Goal: Task Accomplishment & Management: Complete application form

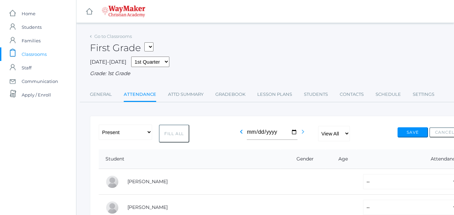
click at [299, 131] on icon "chevron_right" at bounding box center [303, 132] width 8 height 8
click at [171, 130] on button "Fill All" at bounding box center [174, 133] width 30 height 18
select select "P"
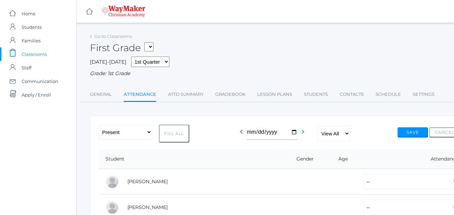
select select "P"
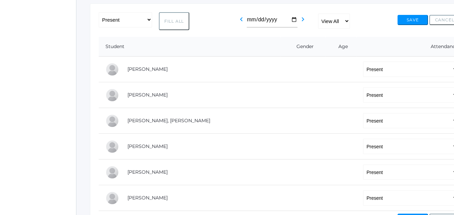
scroll to position [117, 0]
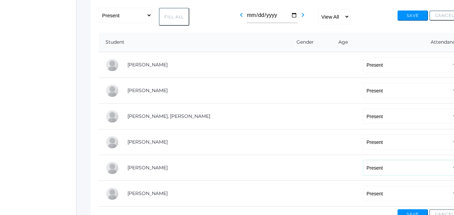
click at [363, 167] on select "-- Present Tardy Excused Tardy Unexcused Absent Excused Absent Unexcused" at bounding box center [410, 167] width 95 height 15
select select "AE"
click at [363, 161] on select "-- Present Tardy Excused Tardy Unexcused Absent Excused Absent Unexcused" at bounding box center [410, 167] width 95 height 15
click at [360, 154] on td "-- Present Tardy Excused Tardy Unexcused Absent Excused Absent Unexcused" at bounding box center [409, 142] width 104 height 26
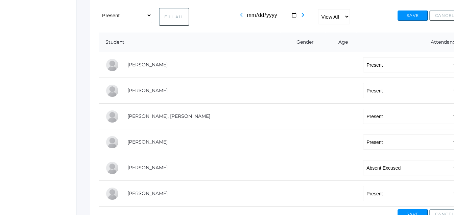
click at [241, 17] on icon "chevron_left" at bounding box center [241, 15] width 8 height 8
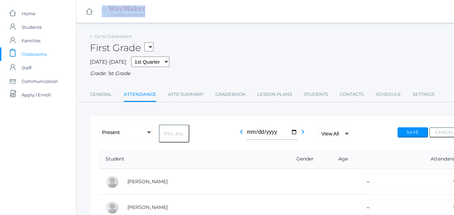
click at [176, 133] on button "Fill All" at bounding box center [174, 133] width 30 height 18
select select "P"
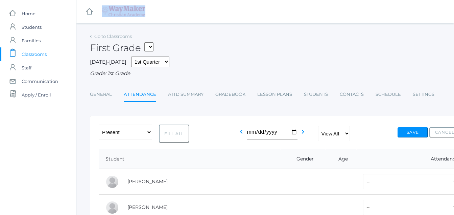
select select "P"
click at [179, 128] on button "Fill All" at bounding box center [174, 133] width 30 height 18
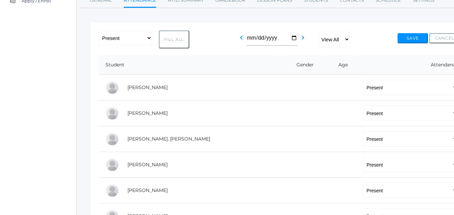
scroll to position [95, 0]
click at [363, 113] on select "-- Present Tardy Excused Tardy Unexcused Absent Excused Absent Unexcused" at bounding box center [410, 112] width 95 height 15
select select "AE"
click at [363, 106] on select "-- Present Tardy Excused Tardy Unexcused Absent Excused Absent Unexcused" at bounding box center [410, 112] width 95 height 15
click at [414, 37] on button "Save" at bounding box center [413, 37] width 30 height 10
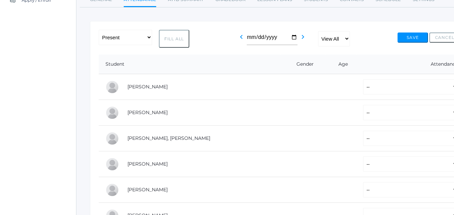
scroll to position [117, 0]
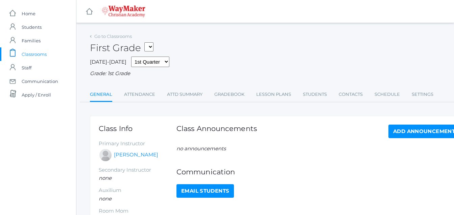
click at [38, 53] on span "Classrooms" at bounding box center [34, 54] width 25 height 14
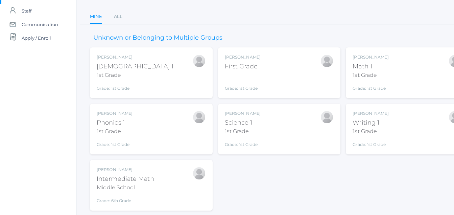
scroll to position [77, 0]
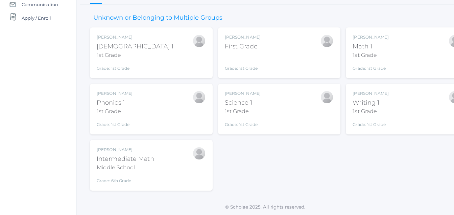
click at [154, 156] on div "Bonnie Posey Intermediate Math Middle School Grade: 6th Grade INTERMATH" at bounding box center [151, 164] width 109 height 37
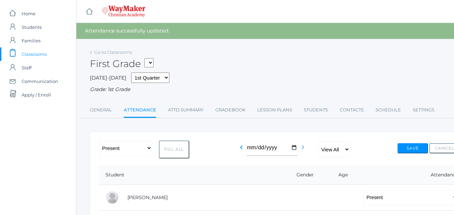
click at [301, 148] on icon "chevron_right" at bounding box center [303, 147] width 8 height 8
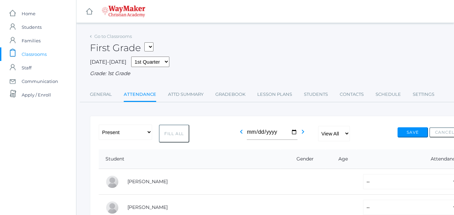
click at [172, 134] on button "Fill All" at bounding box center [174, 133] width 30 height 18
select select "P"
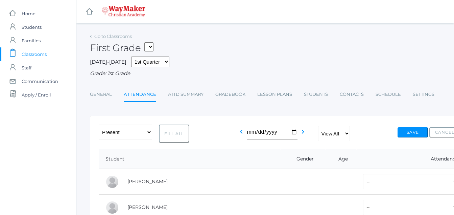
select select "P"
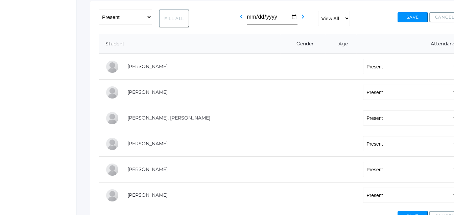
scroll to position [117, 0]
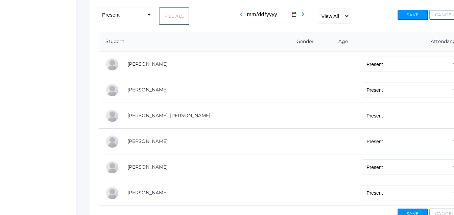
click at [363, 167] on select "-- Present Tardy Excused Tardy Unexcused Absent Excused Absent Unexcused" at bounding box center [410, 166] width 95 height 15
select select "AE"
click at [363, 160] on select "-- Present Tardy Excused Tardy Unexcused Absent Excused Absent Unexcused" at bounding box center [410, 166] width 95 height 15
click at [421, 16] on button "Save" at bounding box center [413, 15] width 30 height 10
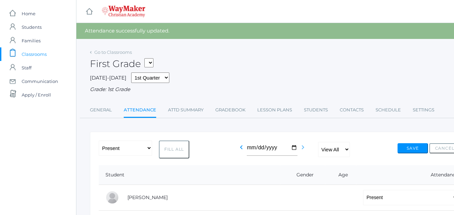
click at [300, 147] on icon "chevron_right" at bounding box center [303, 147] width 8 height 8
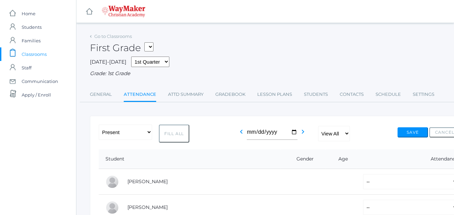
click at [171, 134] on button "Fill All" at bounding box center [174, 133] width 30 height 18
select select "P"
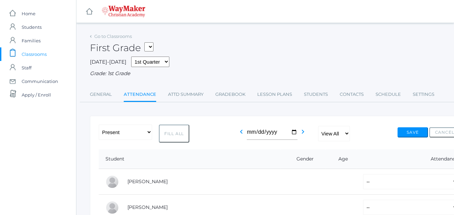
select select "P"
click at [171, 134] on button "Fill All" at bounding box center [174, 133] width 30 height 18
click at [413, 134] on button "Save" at bounding box center [413, 132] width 30 height 10
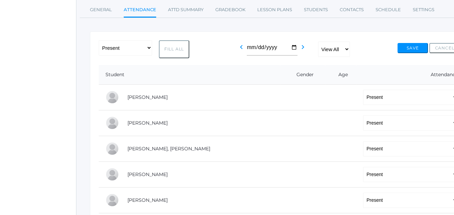
scroll to position [103, 0]
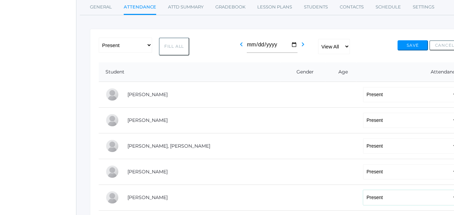
click at [363, 200] on select "-- Present Tardy Excused Tardy Unexcused Absent Excused Absent Unexcused" at bounding box center [410, 197] width 95 height 15
select select "AE"
click at [363, 190] on select "-- Present Tardy Excused Tardy Unexcused Absent Excused Absent Unexcused" at bounding box center [410, 197] width 95 height 15
click at [413, 46] on button "Save" at bounding box center [413, 45] width 30 height 10
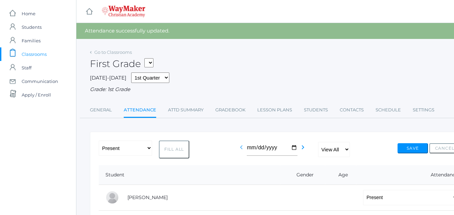
click at [241, 150] on icon "chevron_left" at bounding box center [241, 147] width 8 height 8
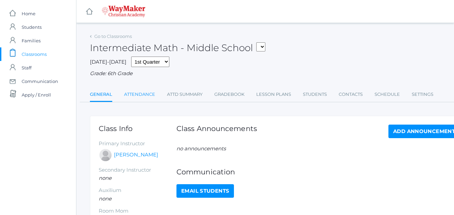
click at [138, 96] on link "Attendance" at bounding box center [139, 95] width 31 height 14
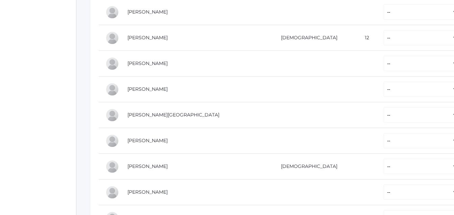
scroll to position [236, 0]
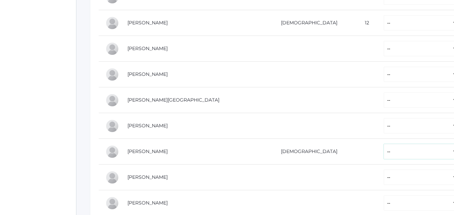
click at [384, 155] on select "-- Present Tardy Excused Tardy Unexcused Absent Excused Absent Unexcused" at bounding box center [421, 151] width 74 height 15
click at [384, 151] on select "-- Present Tardy Excused Tardy Unexcused Absent Excused Absent Unexcused" at bounding box center [421, 151] width 74 height 15
select select "AE"
click at [384, 144] on select "-- Present Tardy Excused Tardy Unexcused Absent Excused Absent Unexcused" at bounding box center [421, 151] width 74 height 15
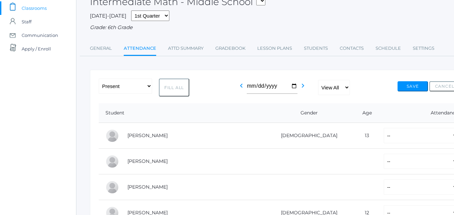
scroll to position [44, 0]
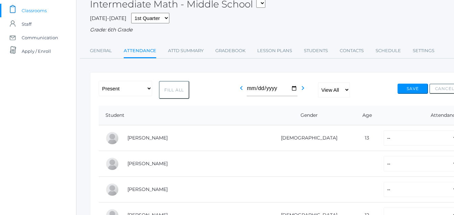
drag, startPoint x: 170, startPoint y: 92, endPoint x: 264, endPoint y: 39, distance: 108.2
click at [170, 92] on button "Fill All" at bounding box center [174, 90] width 30 height 18
select select "P"
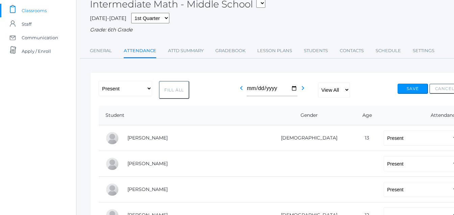
select select "P"
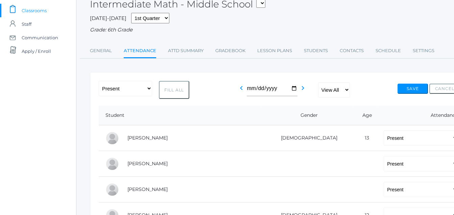
select select "P"
click at [415, 91] on button "Save" at bounding box center [413, 89] width 30 height 10
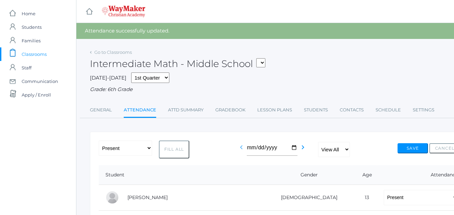
click at [240, 150] on icon "chevron_left" at bounding box center [241, 147] width 8 height 8
